Goal: Find specific page/section: Find specific page/section

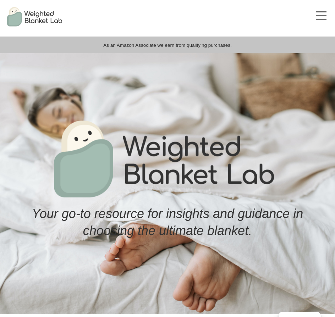
click at [322, 12] on div at bounding box center [321, 15] width 28 height 31
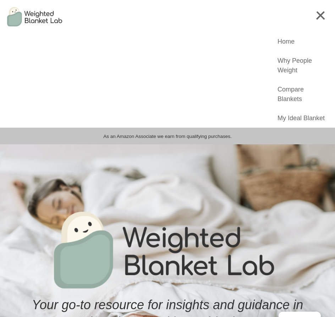
click at [283, 119] on link "My Ideal Blanket" at bounding box center [300, 118] width 47 height 10
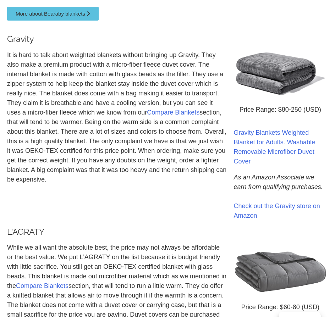
scroll to position [851, 0]
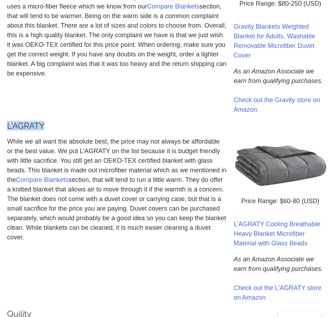
drag, startPoint x: 46, startPoint y: 115, endPoint x: 9, endPoint y: 115, distance: 37.9
click at [9, 122] on h3 "L'AGRATY" at bounding box center [116, 126] width 219 height 8
copy h3 "L'AGRATY"
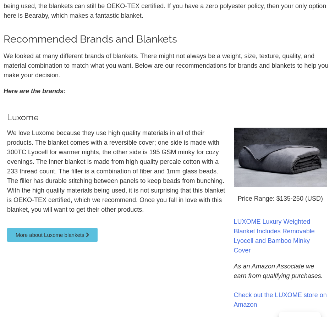
scroll to position [218, 0]
